Goal: Ask a question

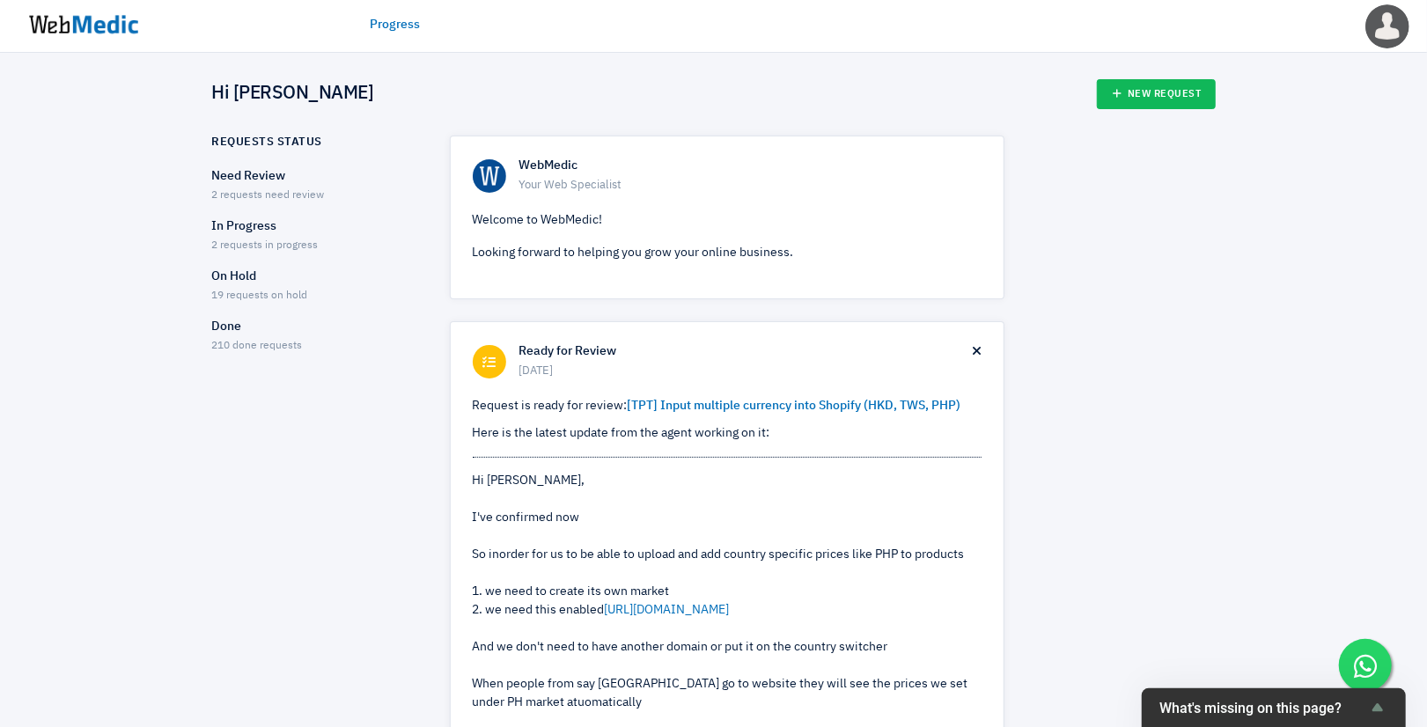
click at [232, 335] on p "Done" at bounding box center [315, 327] width 207 height 18
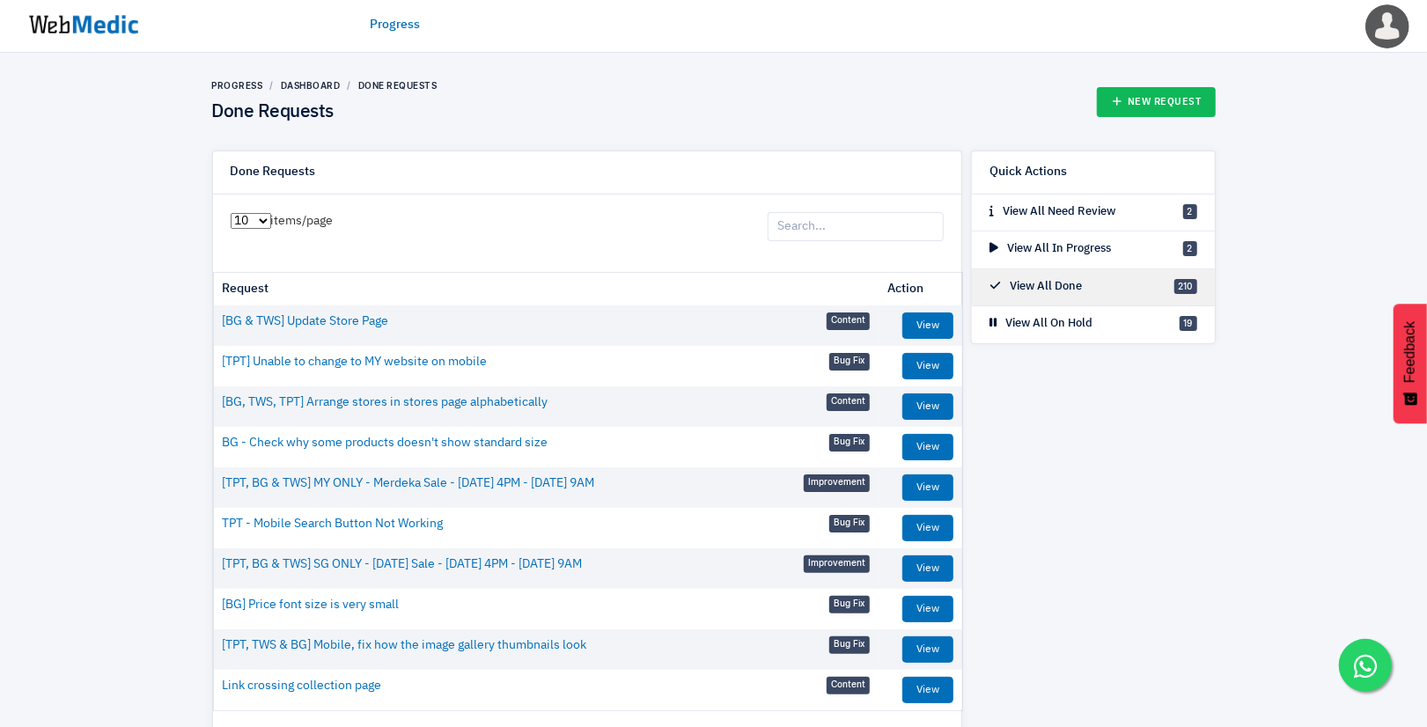
scroll to position [90, 0]
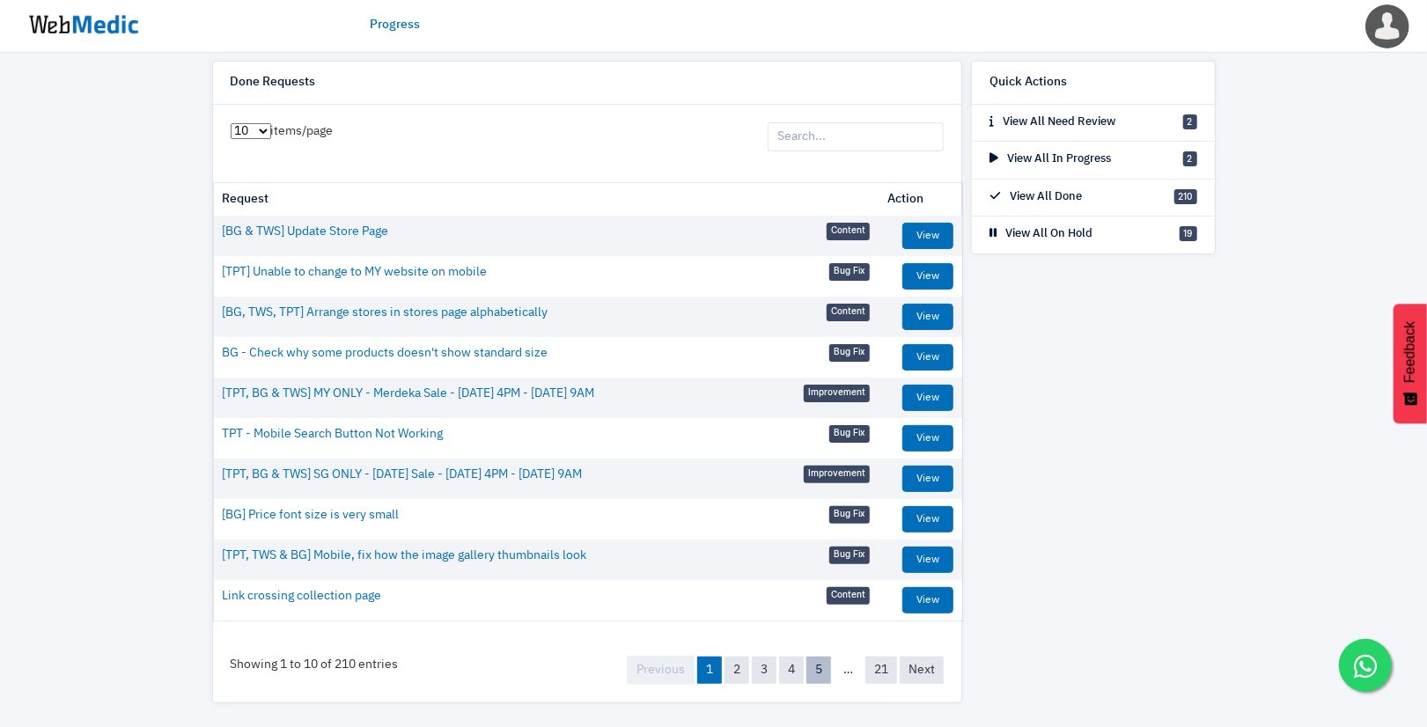
click at [818, 675] on link "5" at bounding box center [818, 670] width 25 height 27
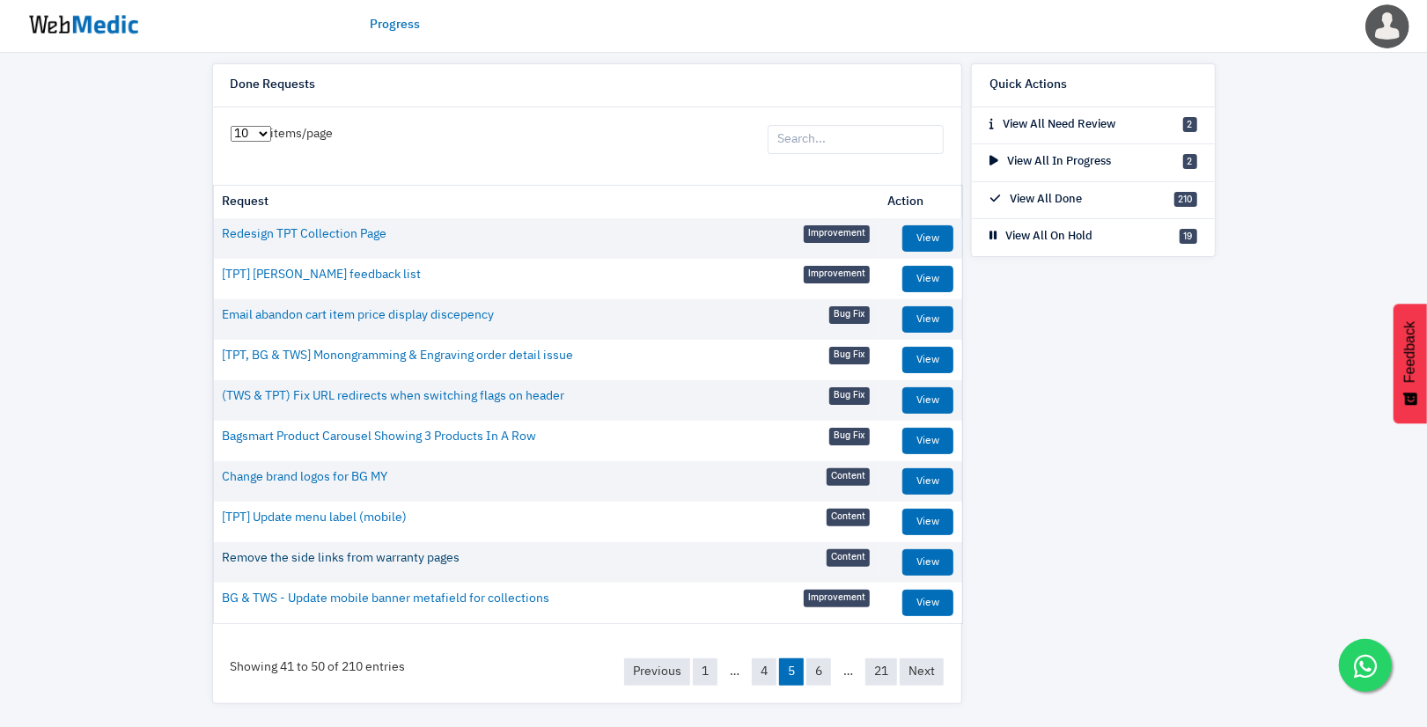
scroll to position [88, 0]
click at [820, 671] on link "6" at bounding box center [818, 671] width 25 height 27
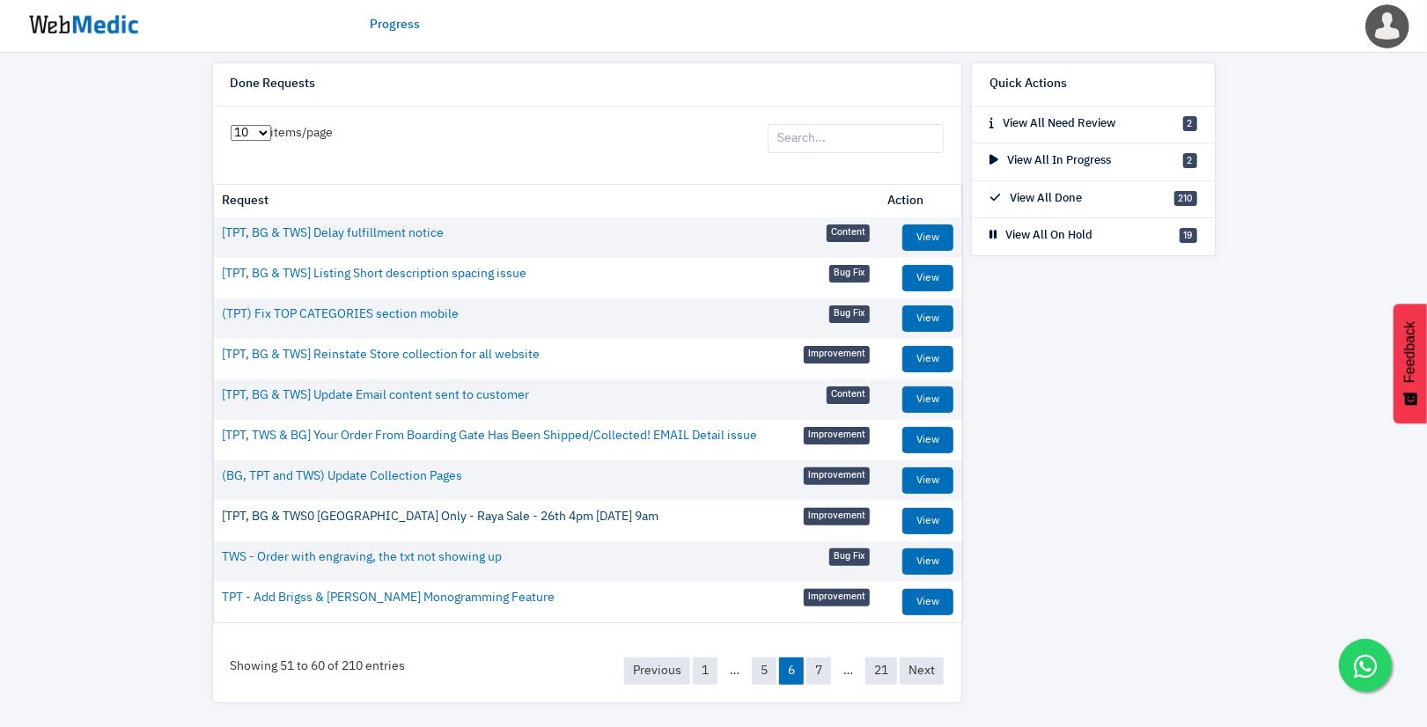
click at [423, 511] on link "[TPT, BG & TWS0 Malaysia Only - Raya Sale - 26th 4pm - 2nd April 9am" at bounding box center [441, 517] width 437 height 18
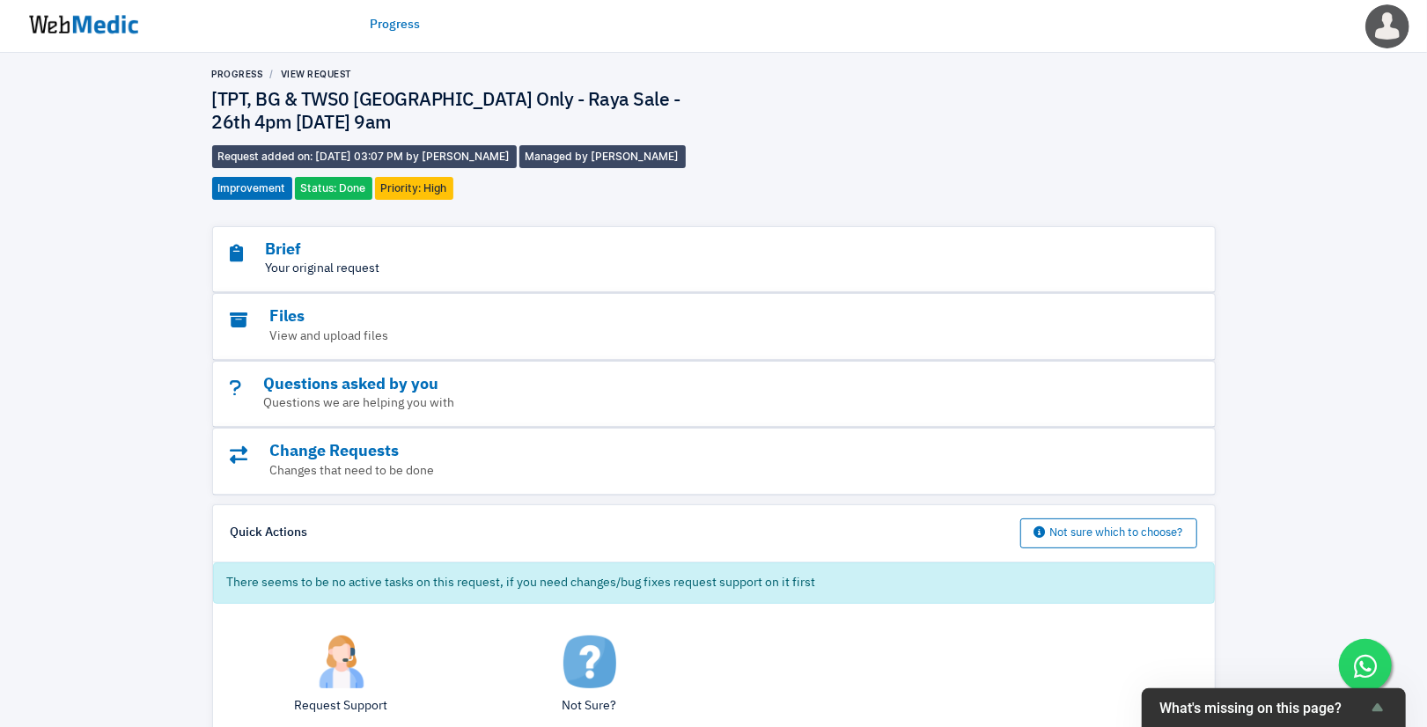
click at [332, 268] on p "Your original request" at bounding box center [666, 269] width 870 height 18
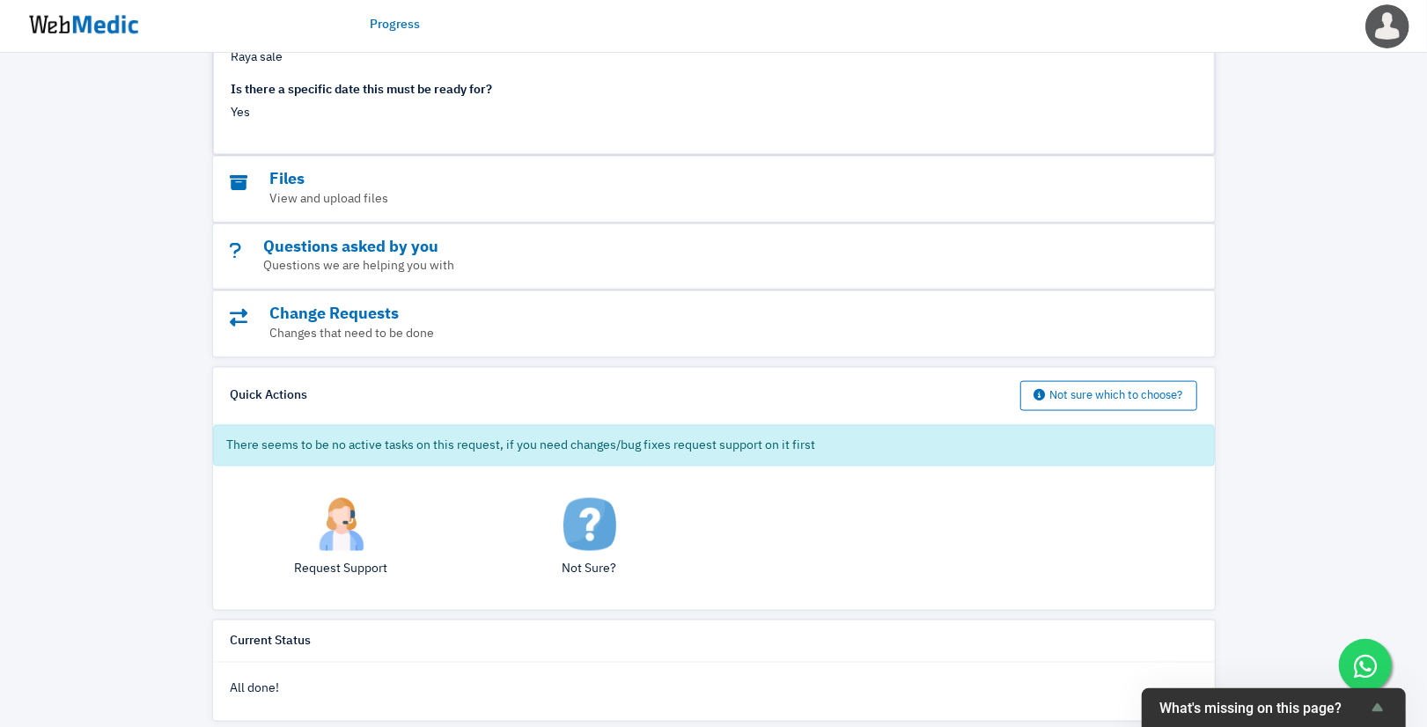
scroll to position [1479, 0]
click at [430, 260] on p "Questions we are helping you with" at bounding box center [666, 266] width 870 height 18
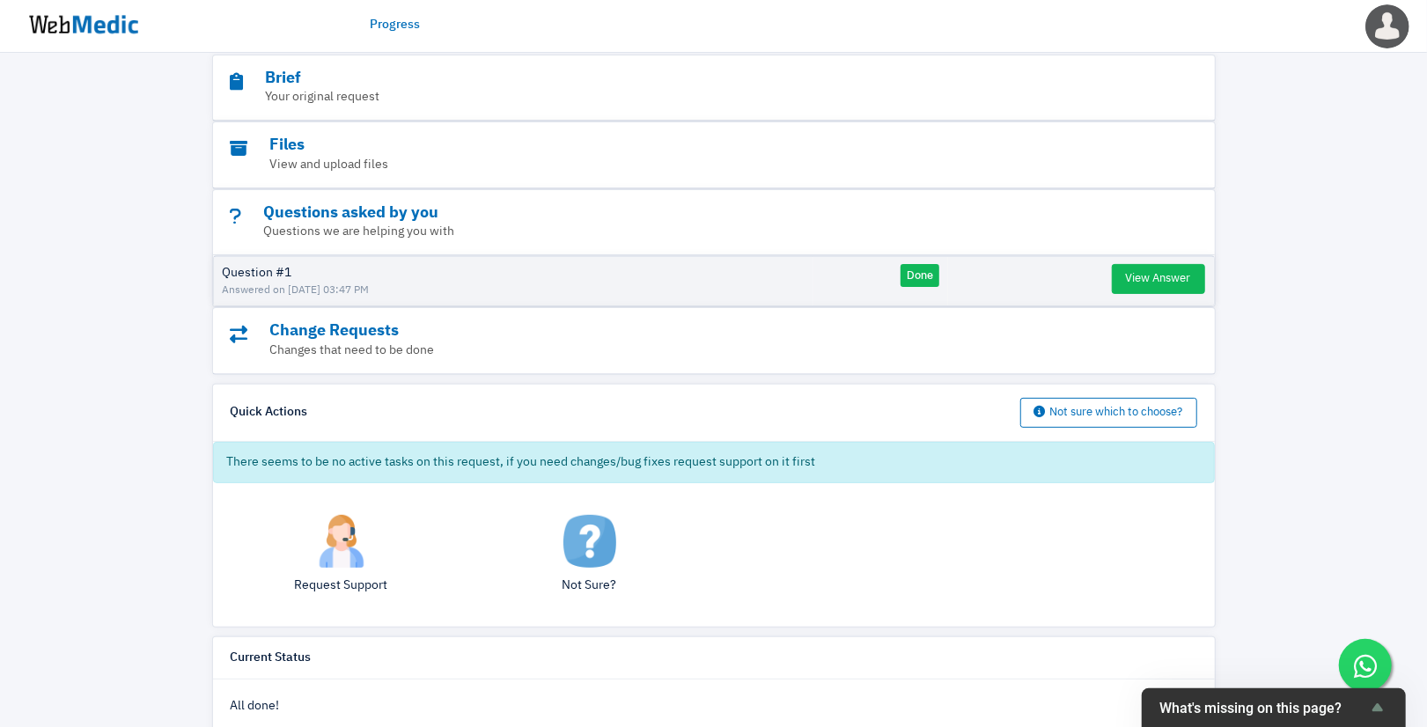
scroll to position [183, 0]
click at [1138, 270] on button "View Answer" at bounding box center [1158, 279] width 93 height 30
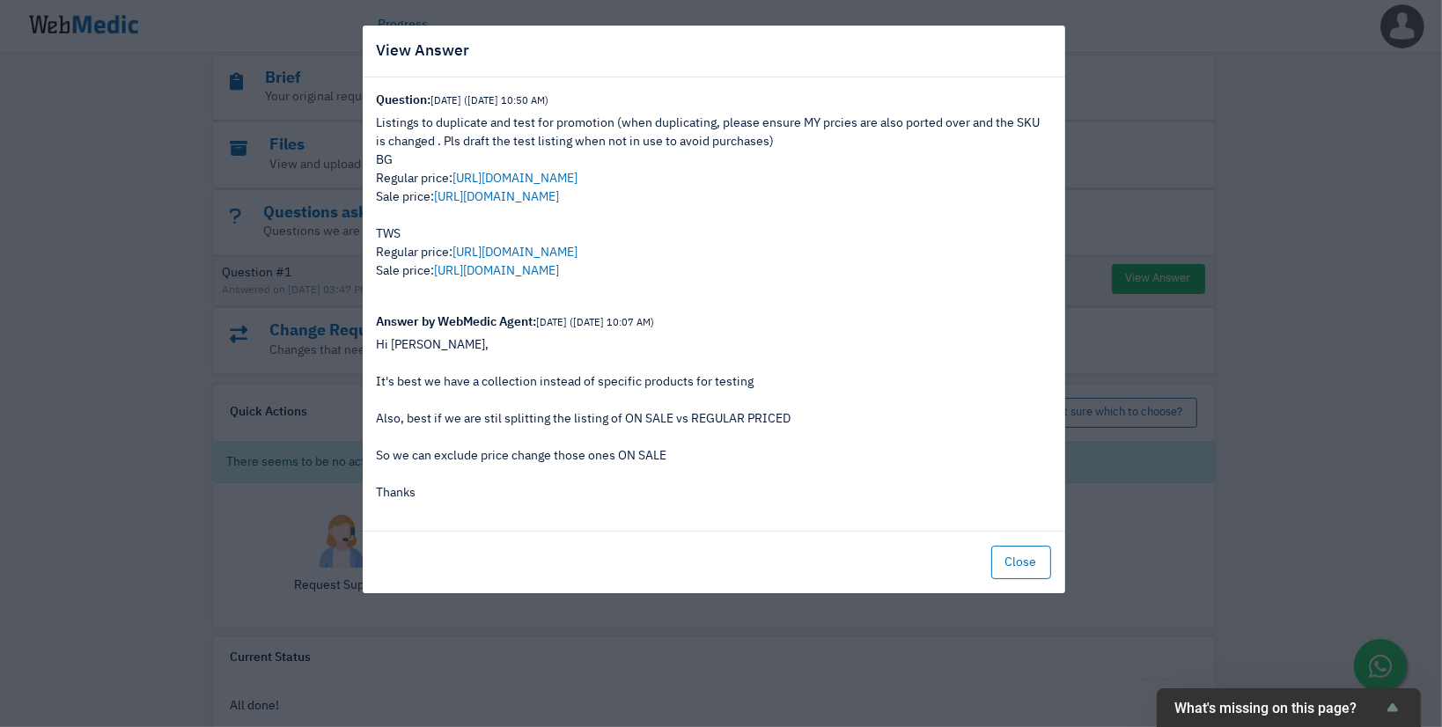
click at [255, 415] on div "View Answer Question: 6 months ago (14/3/2025 10:50 AM) Listings to duplicate a…" at bounding box center [721, 363] width 1442 height 727
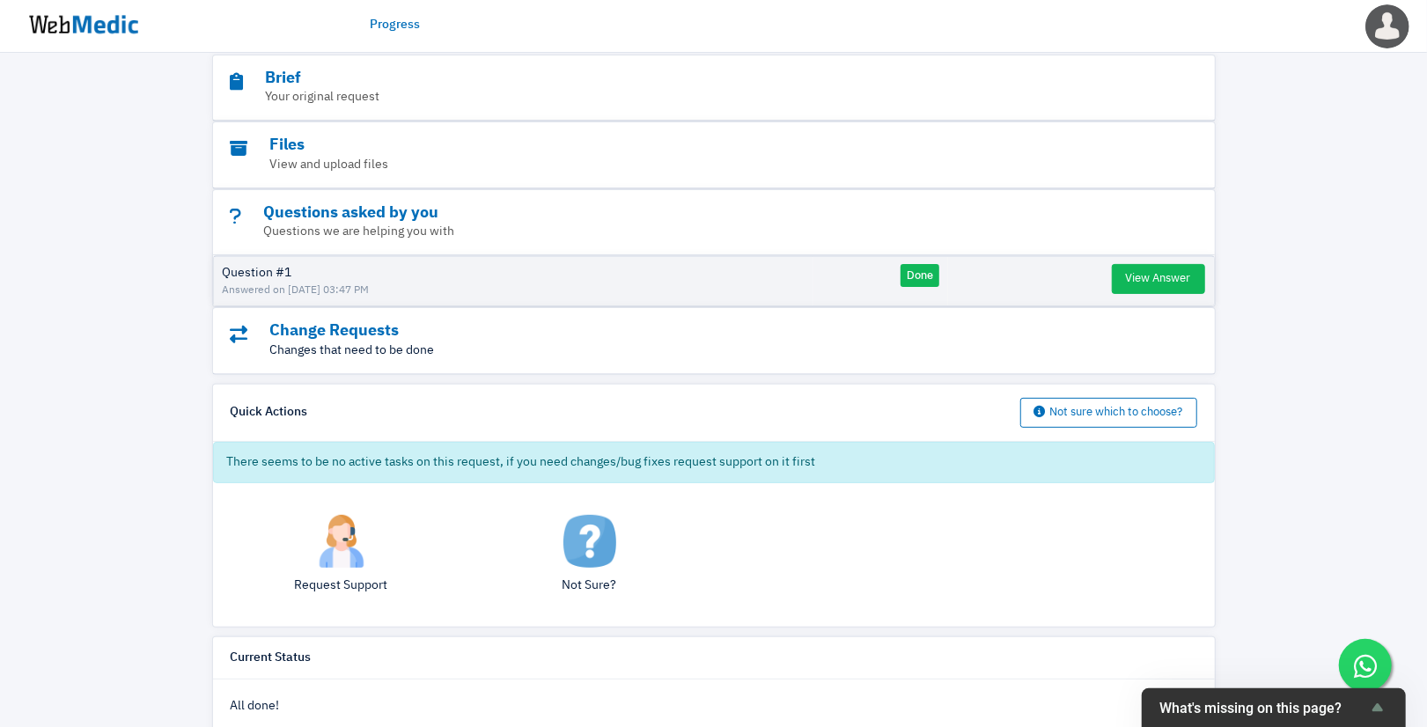
click at [334, 342] on p "Changes that need to be done" at bounding box center [666, 351] width 870 height 18
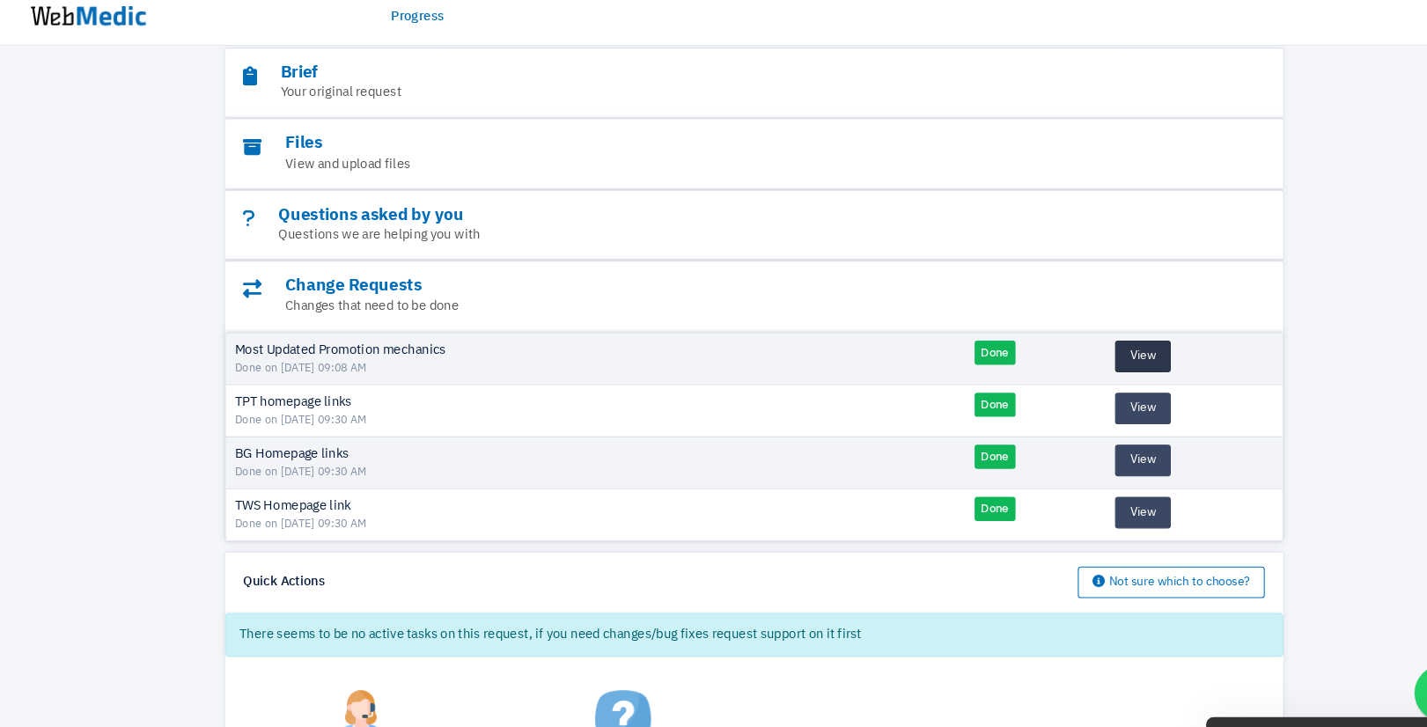
click at [1076, 337] on button "View" at bounding box center [1081, 347] width 53 height 30
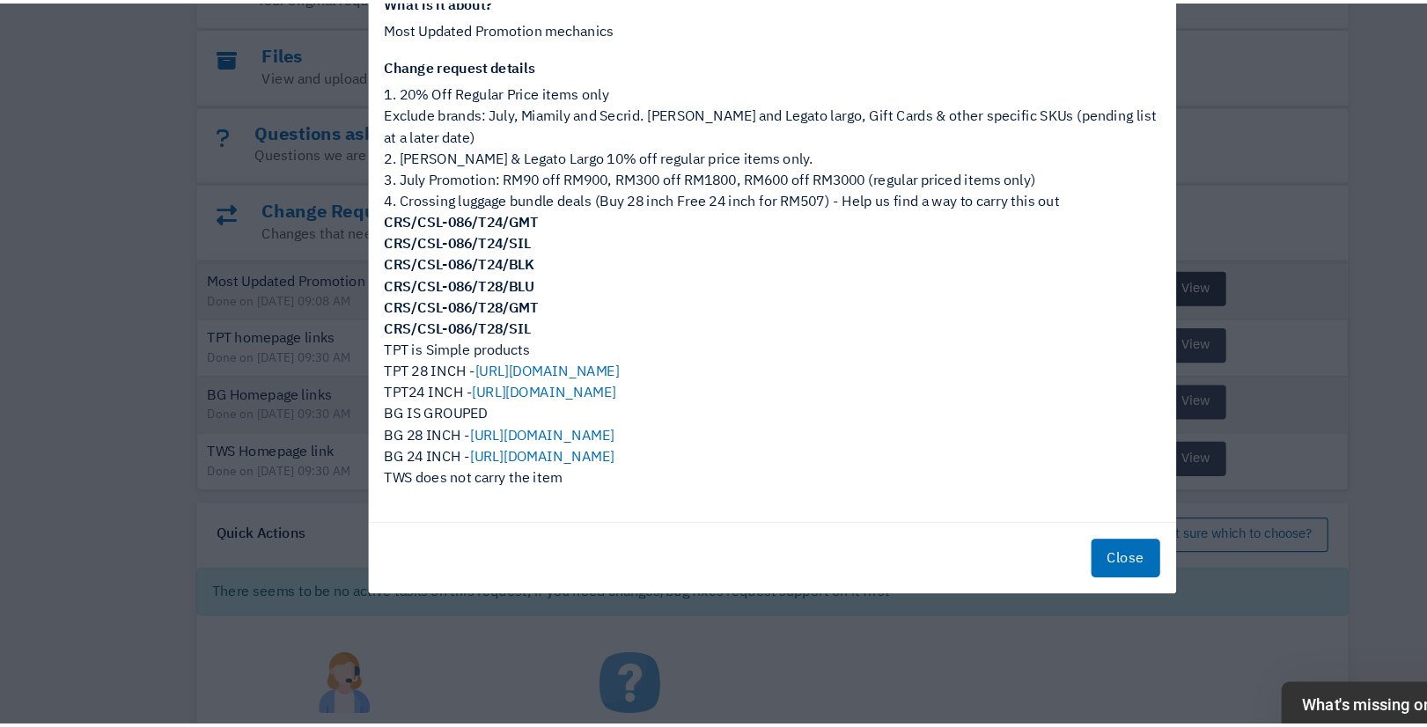
scroll to position [182, 0]
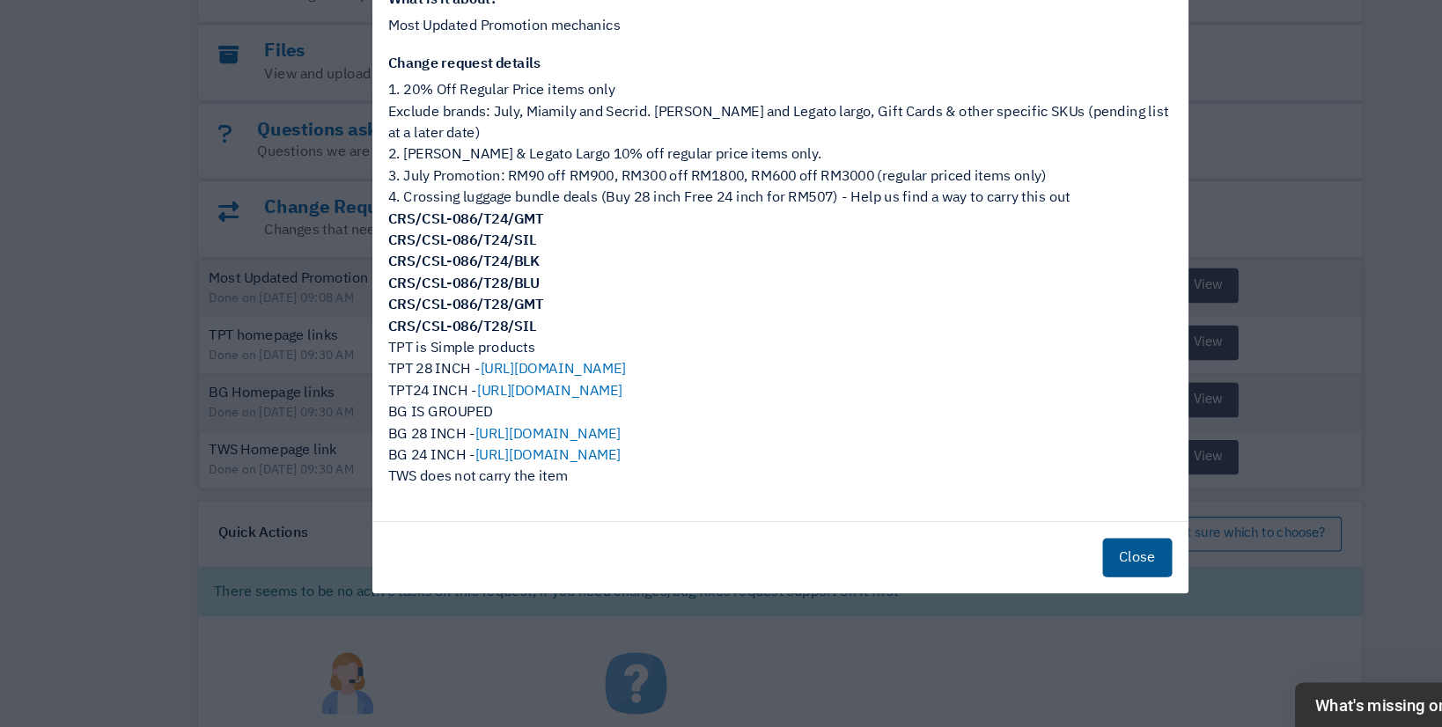
click at [1016, 574] on button "Close" at bounding box center [1021, 580] width 60 height 33
